Goal: Task Accomplishment & Management: Manage account settings

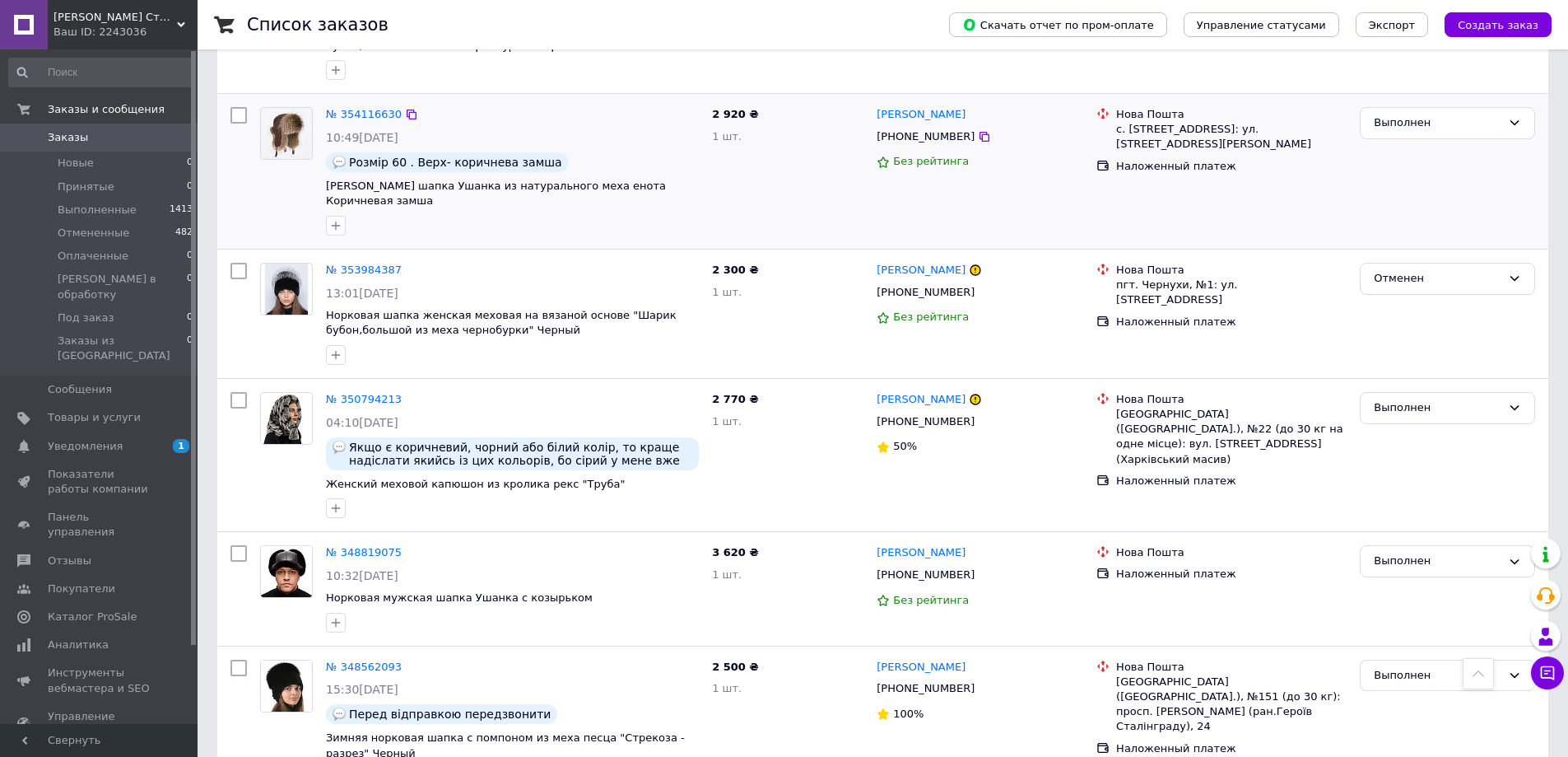
scroll to position [577, 0]
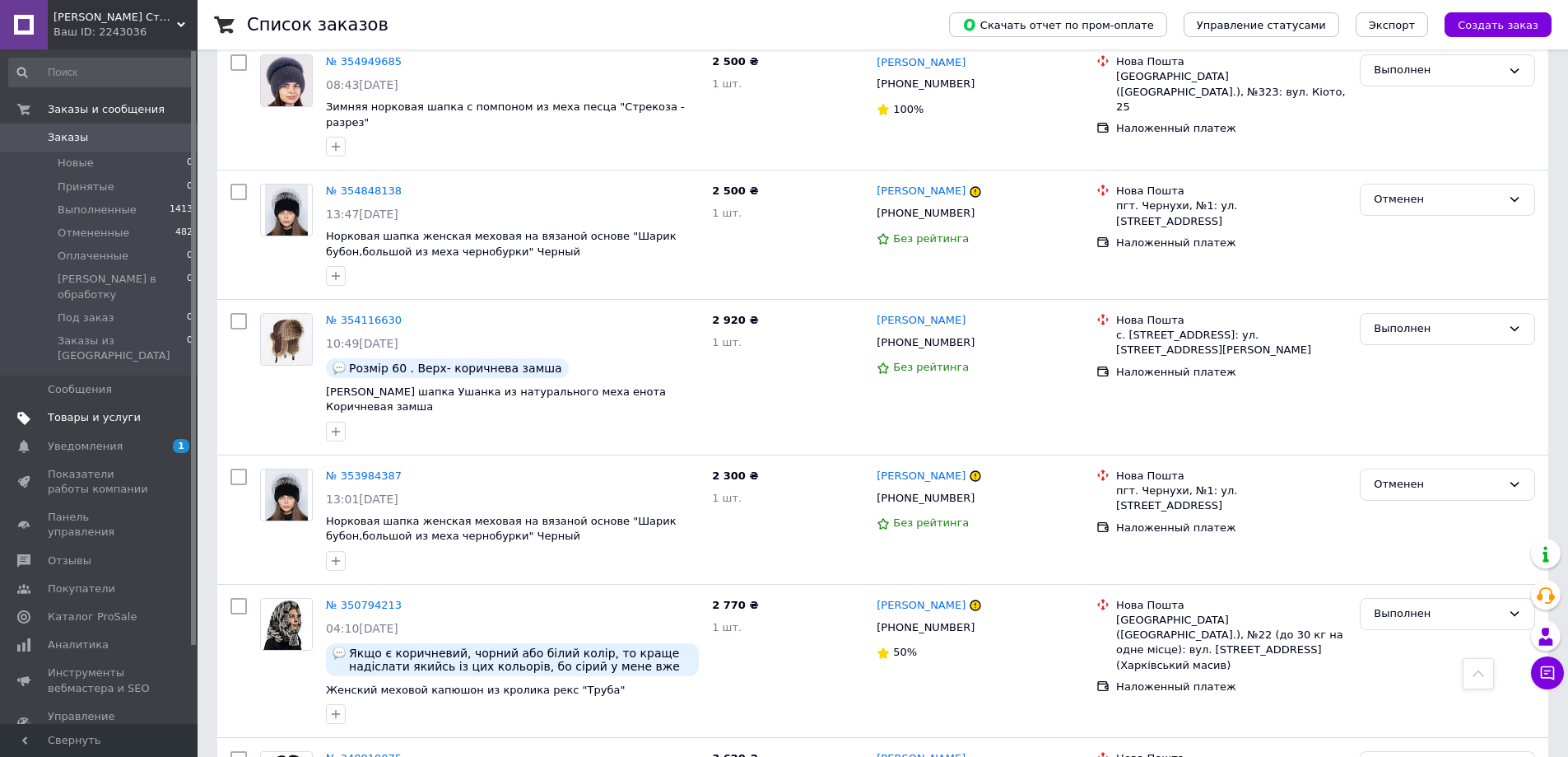
click at [157, 410] on span at bounding box center [174, 417] width 45 height 15
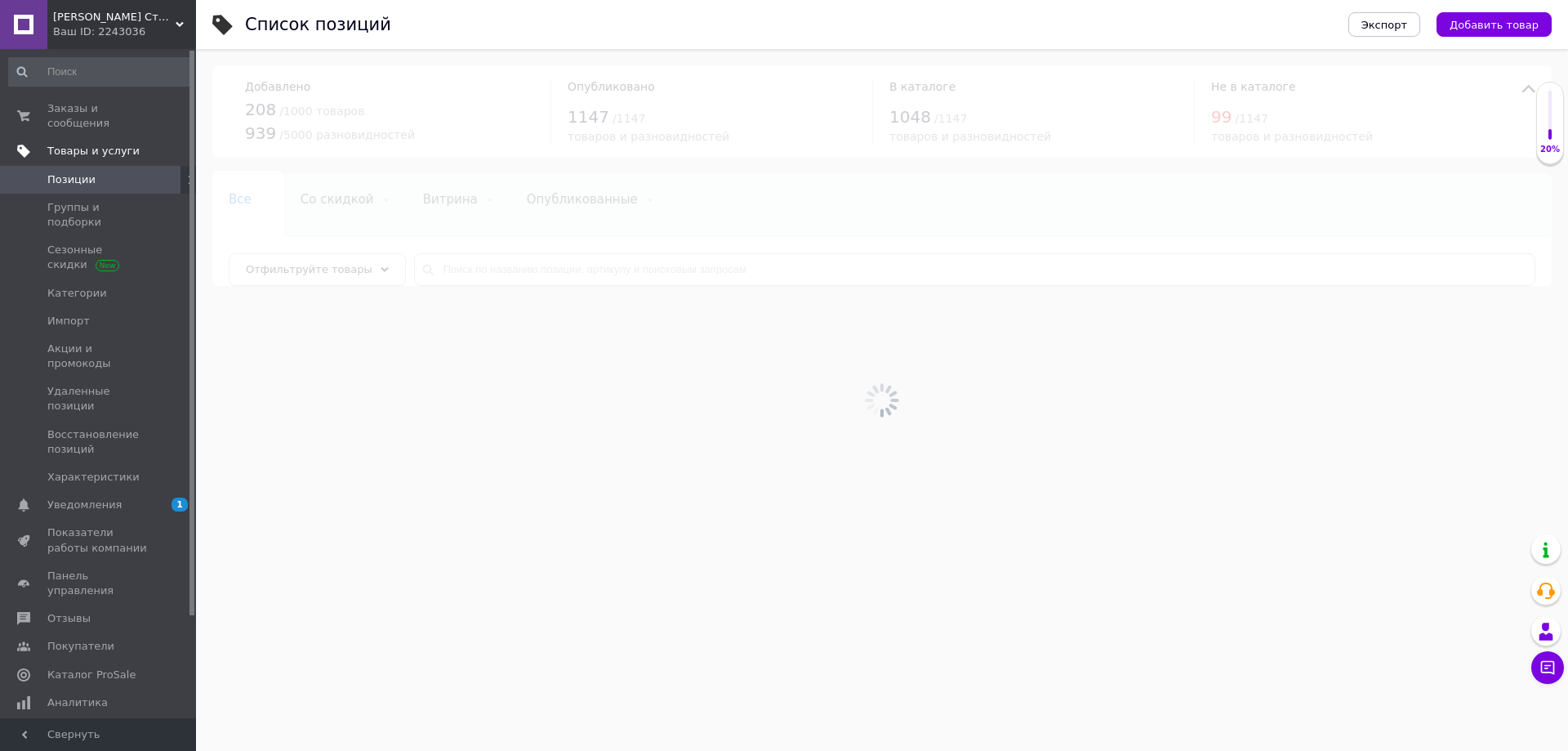
click at [576, 271] on div at bounding box center [882, 400] width 1372 height 702
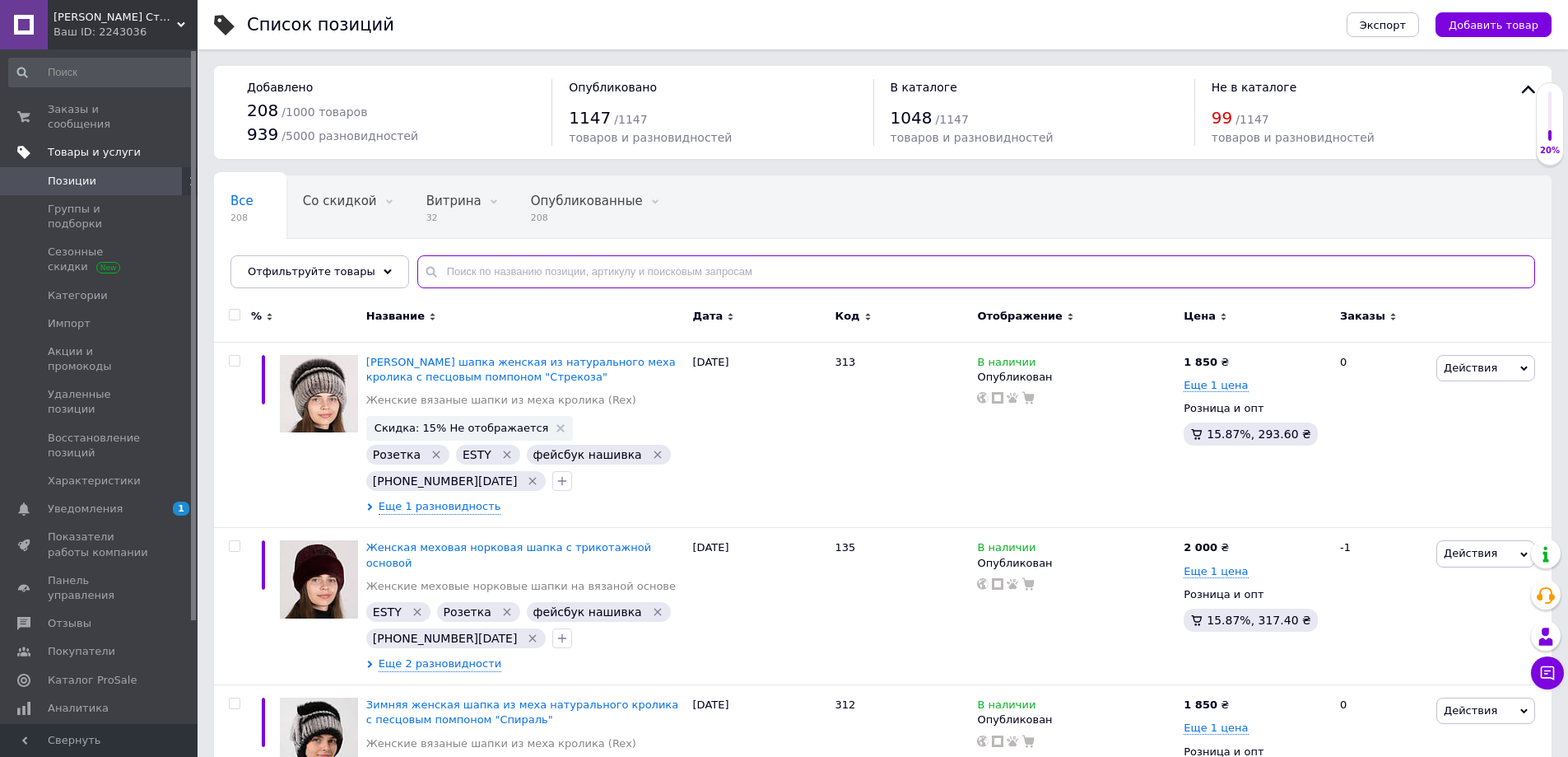
click at [586, 268] on input "text" at bounding box center [976, 271] width 1118 height 33
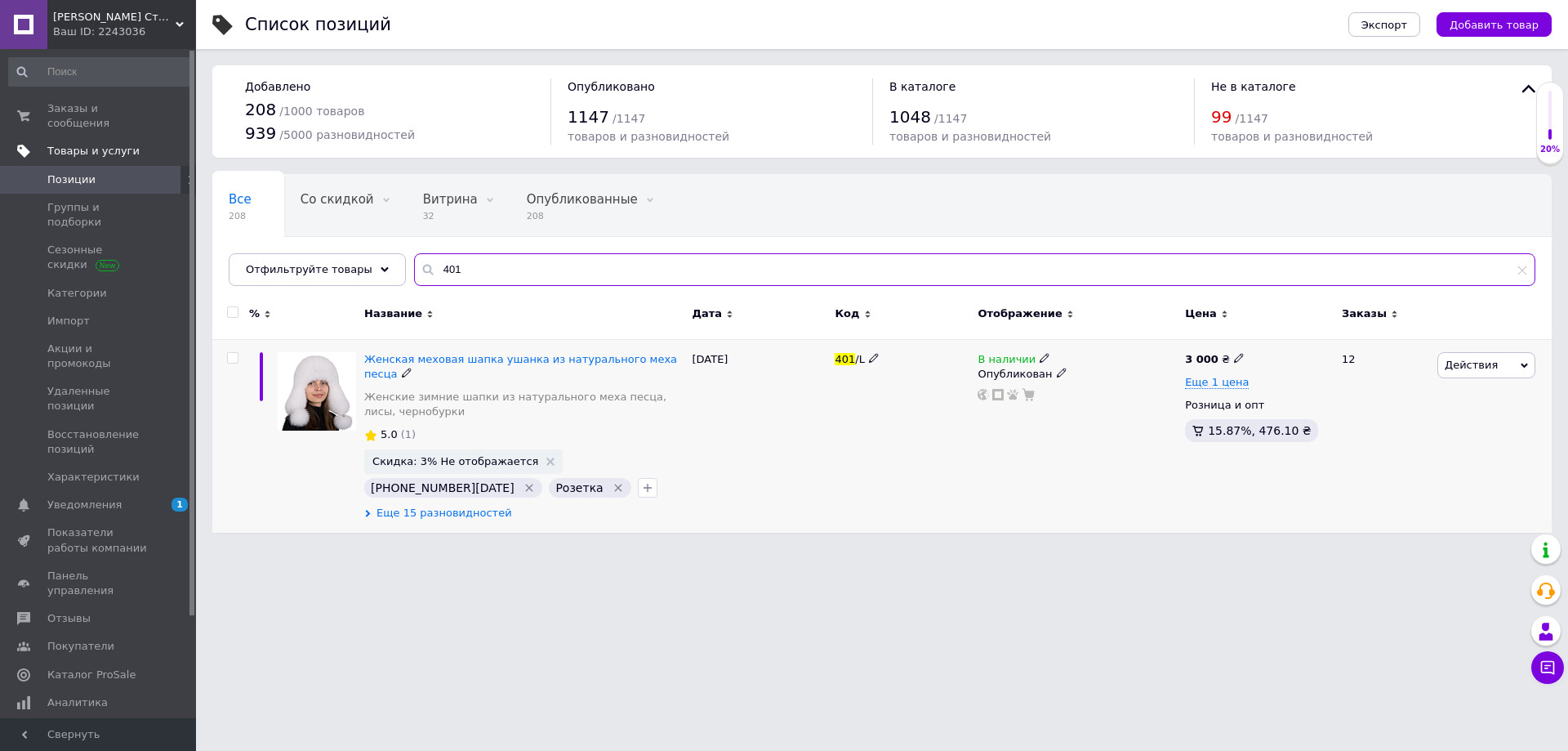
type input "401"
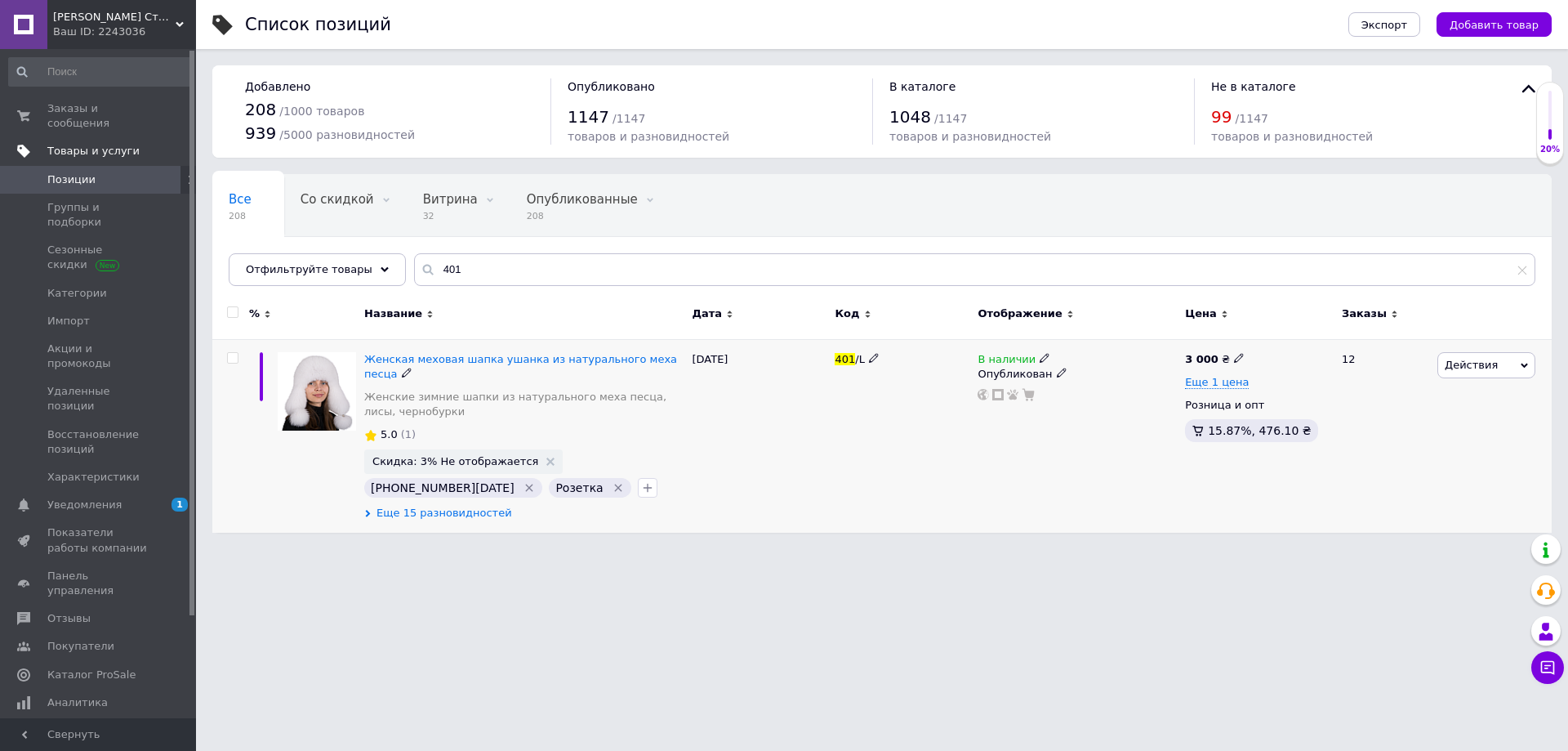
click at [456, 506] on span "Еще 15 разновидностей" at bounding box center [444, 513] width 136 height 14
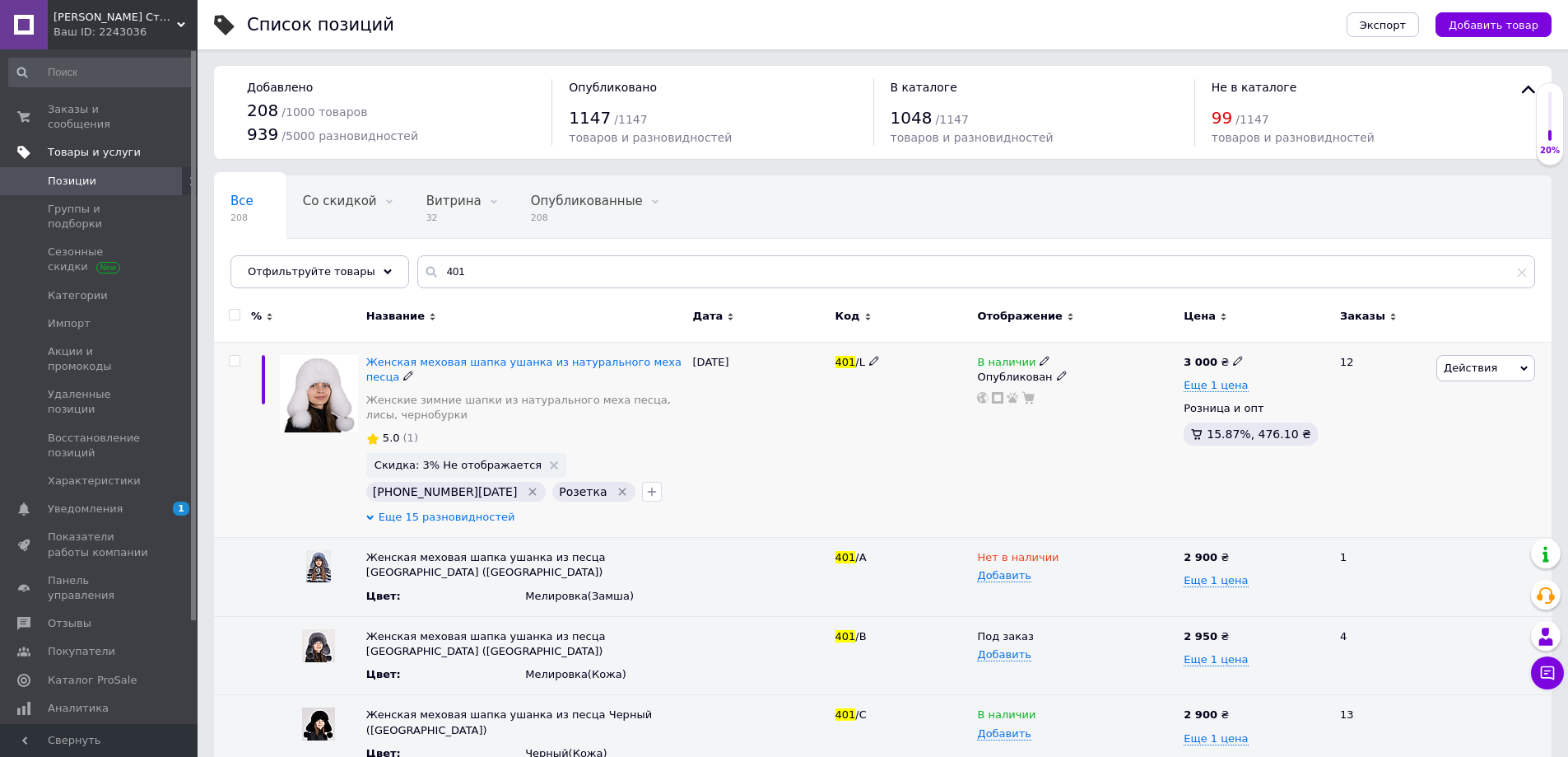
click at [468, 510] on span "Еще 15 разновидностей" at bounding box center [447, 517] width 137 height 15
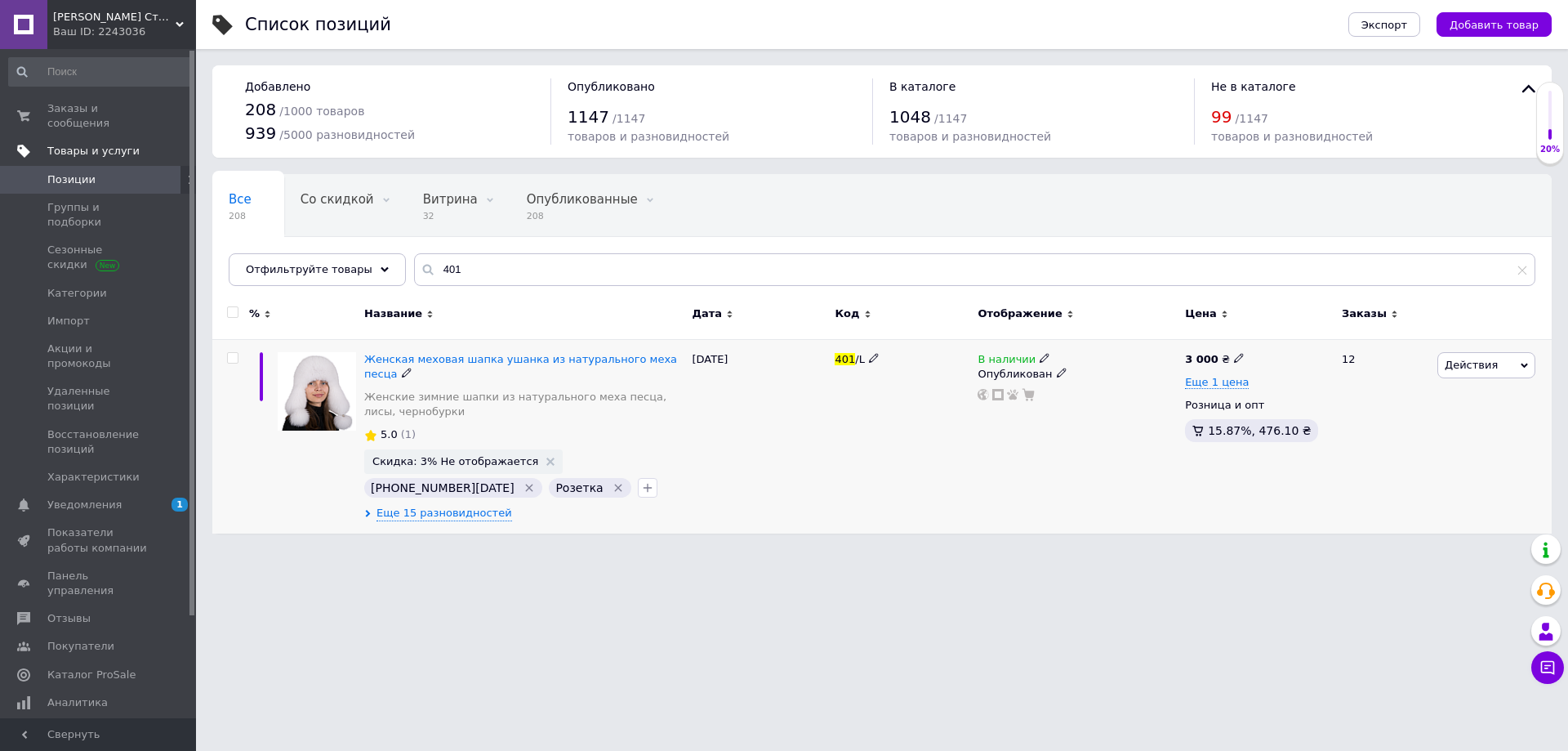
click at [466, 490] on div "Женская меховая шапка ушанка из натурального меха песца Женские зимние шапки из…" at bounding box center [524, 436] width 327 height 194
click at [438, 506] on span "Еще 15 разновидностей" at bounding box center [444, 513] width 136 height 14
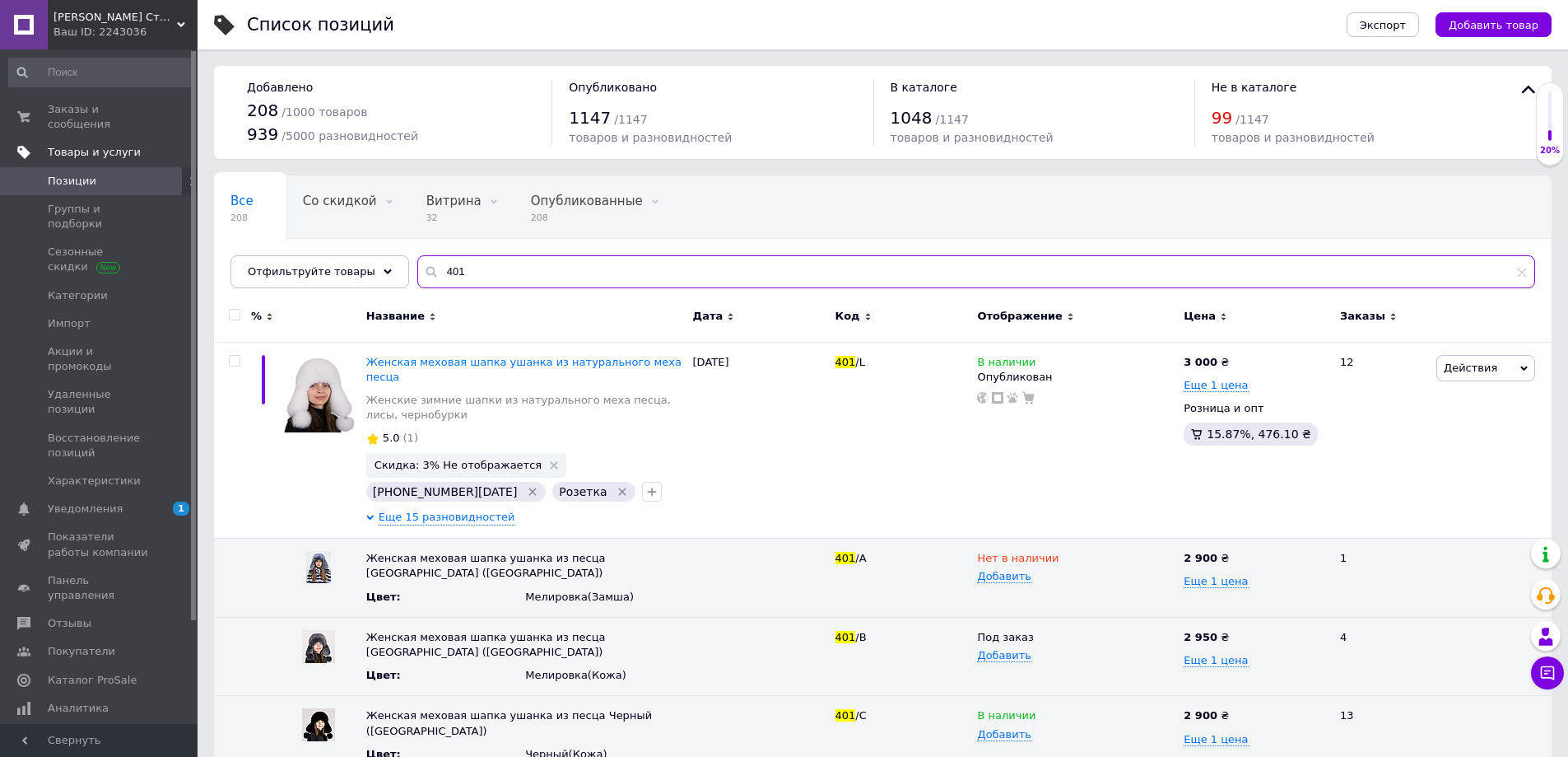
click at [461, 283] on input "401" at bounding box center [976, 271] width 1118 height 33
click at [459, 286] on input "401" at bounding box center [976, 271] width 1118 height 33
click at [460, 281] on input "401" at bounding box center [976, 271] width 1118 height 33
click at [596, 262] on input "401" at bounding box center [976, 271] width 1118 height 33
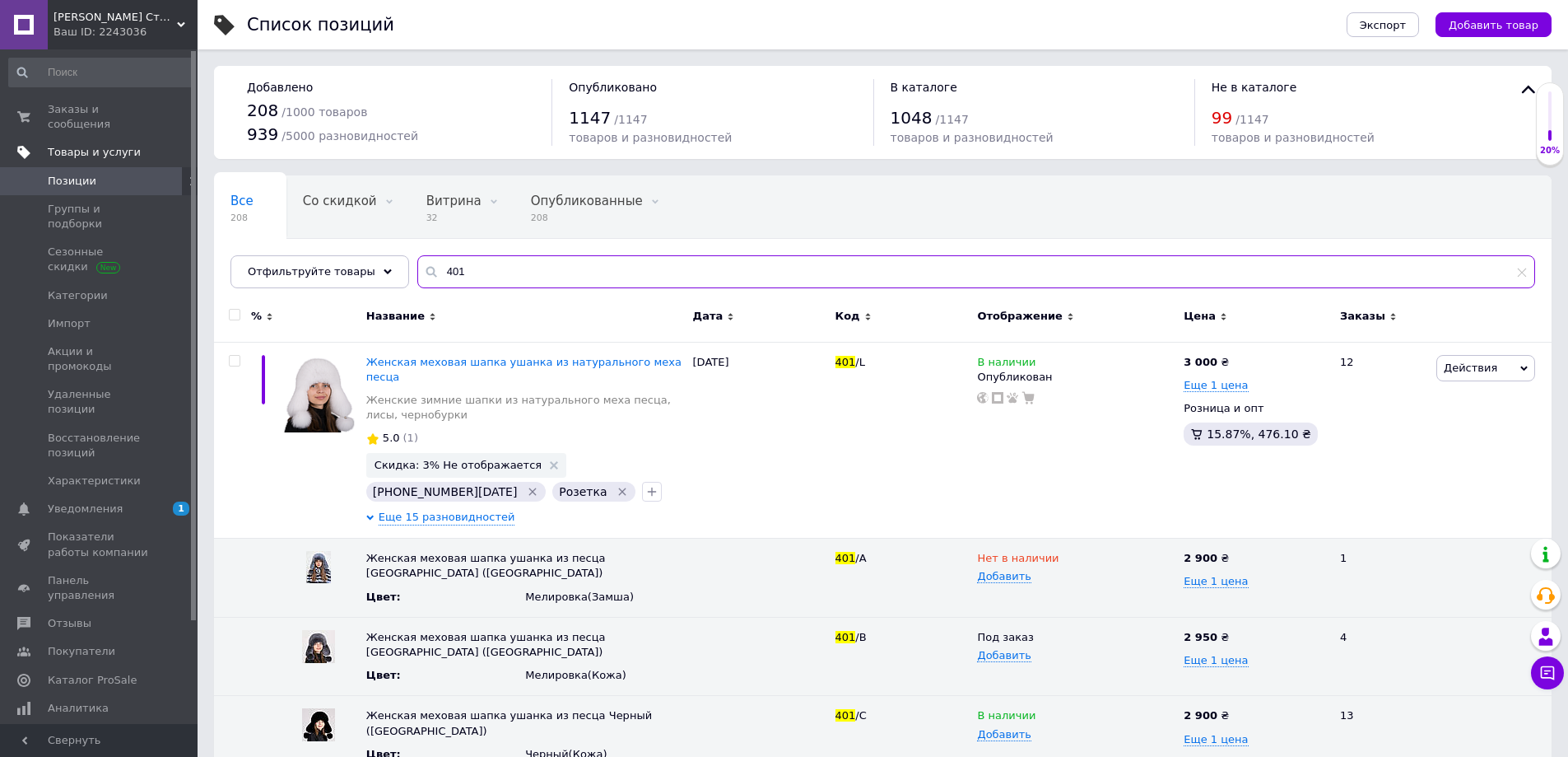
click at [590, 269] on input "401" at bounding box center [976, 271] width 1118 height 33
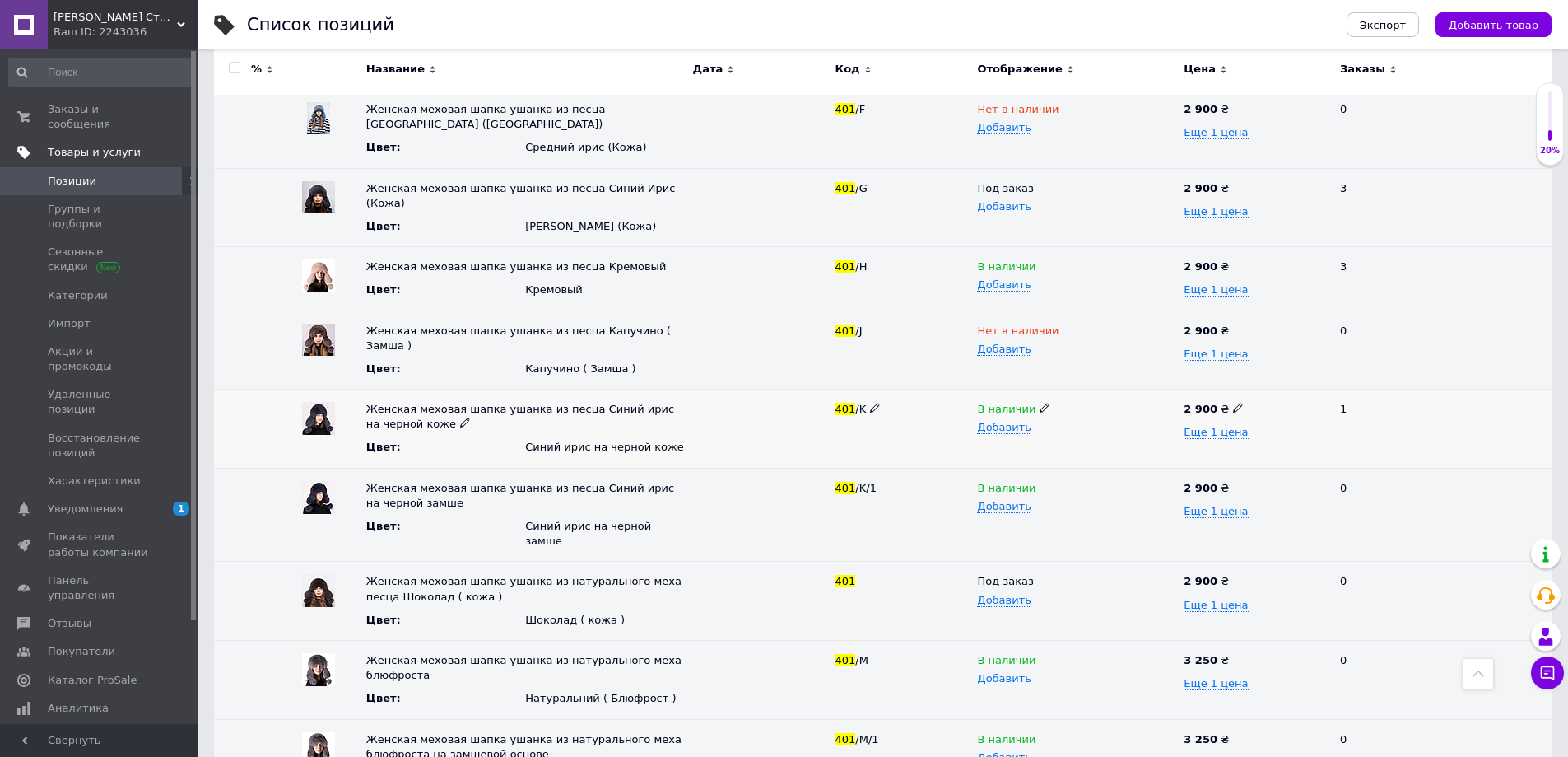
scroll to position [843, 0]
